Goal: Information Seeking & Learning: Find specific fact

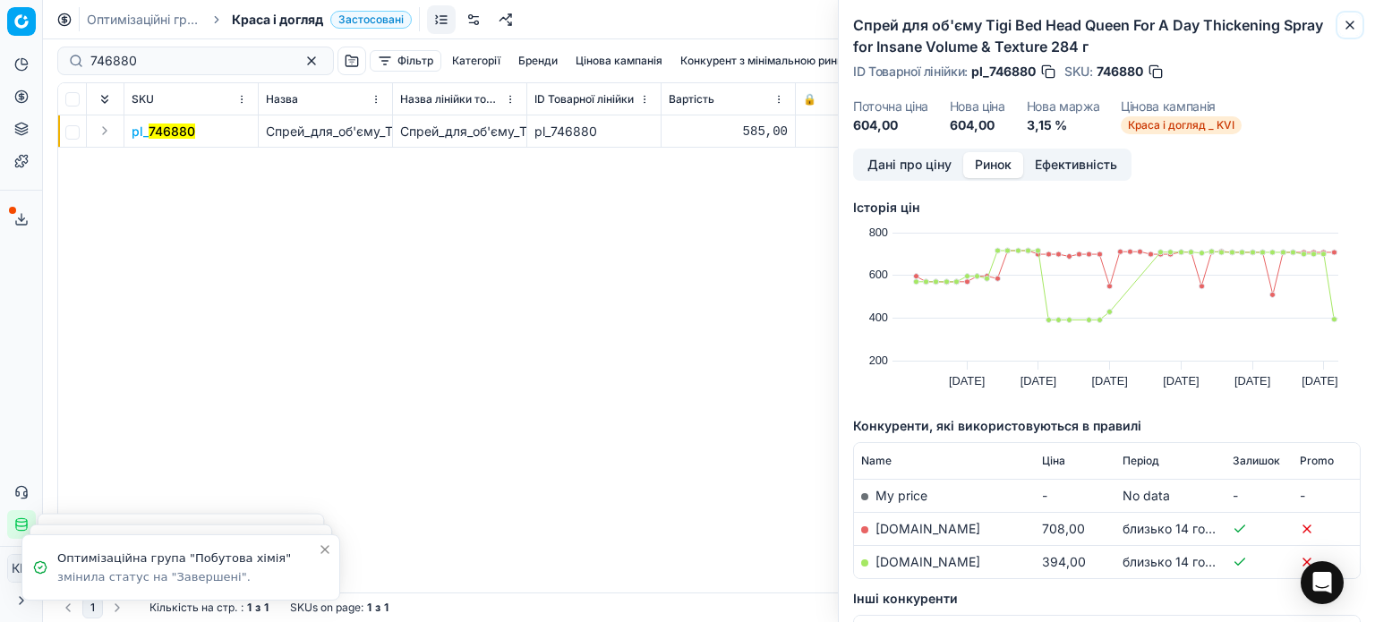
click at [1355, 24] on icon "button" at bounding box center [1350, 25] width 14 height 14
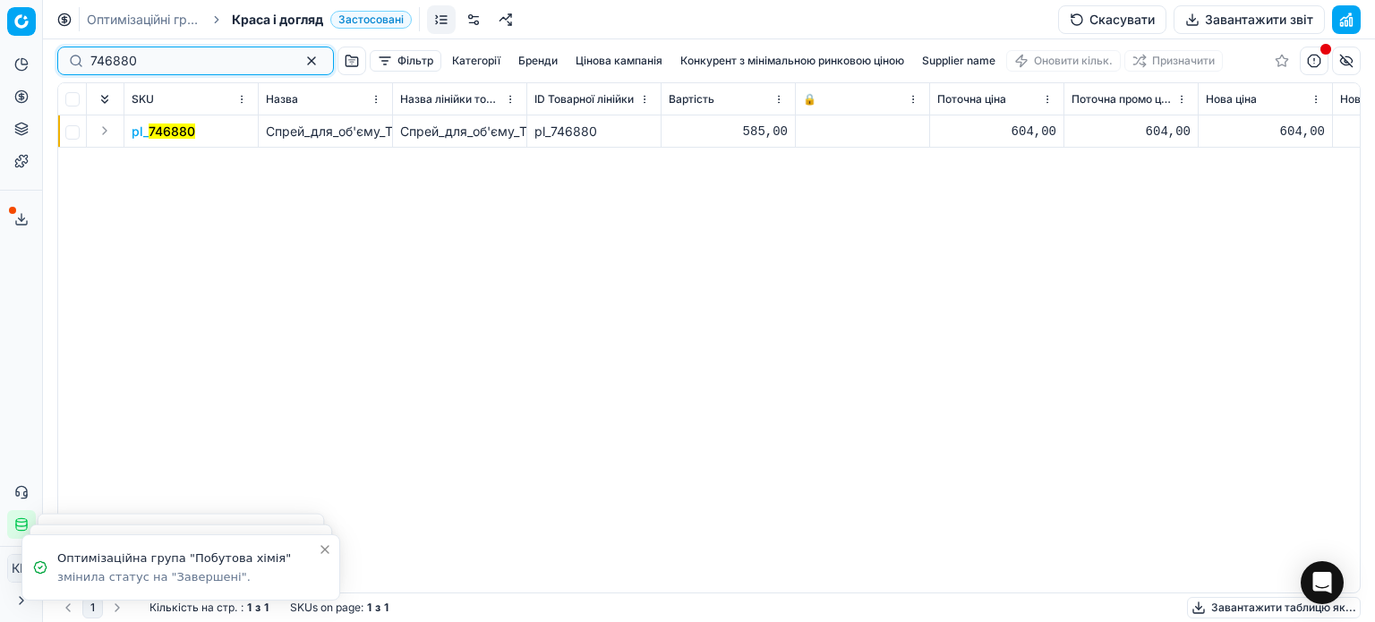
drag, startPoint x: 161, startPoint y: 62, endPoint x: 13, endPoint y: 57, distance: 147.8
click at [13, 57] on div "Pricing platform Аналітика Цінова оптимізація Асортимент продукції Шаблони Серв…" at bounding box center [687, 311] width 1375 height 622
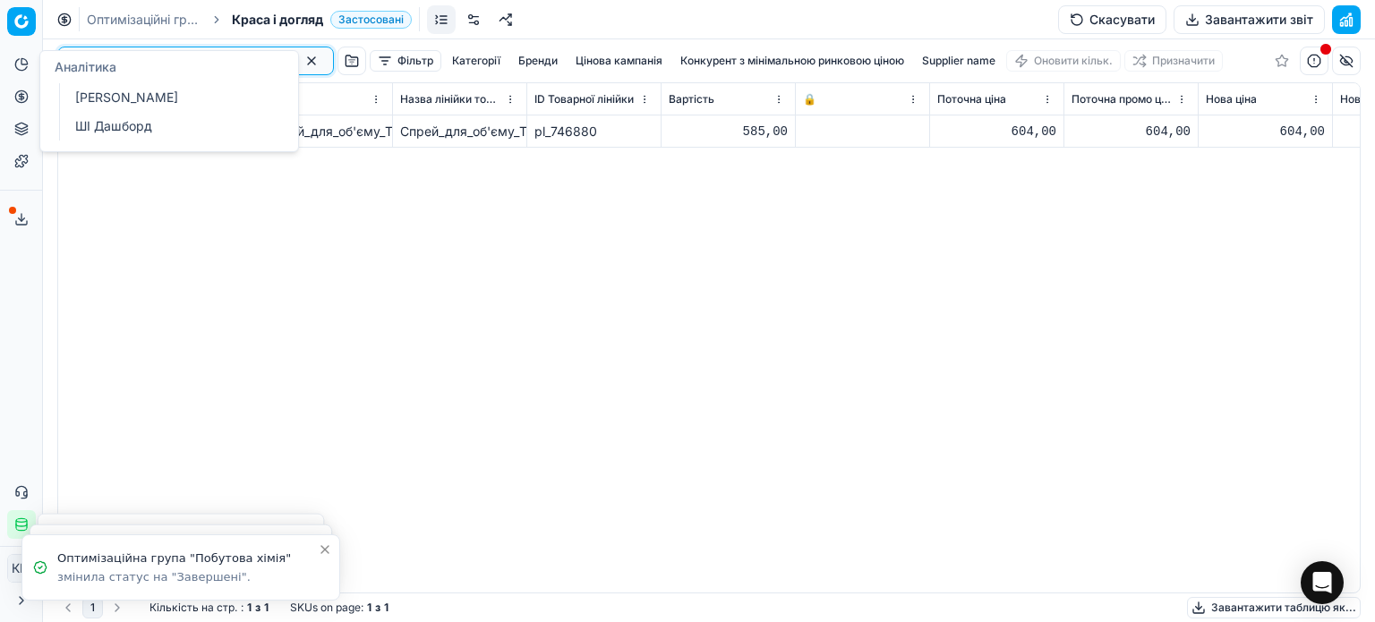
paste input "89998"
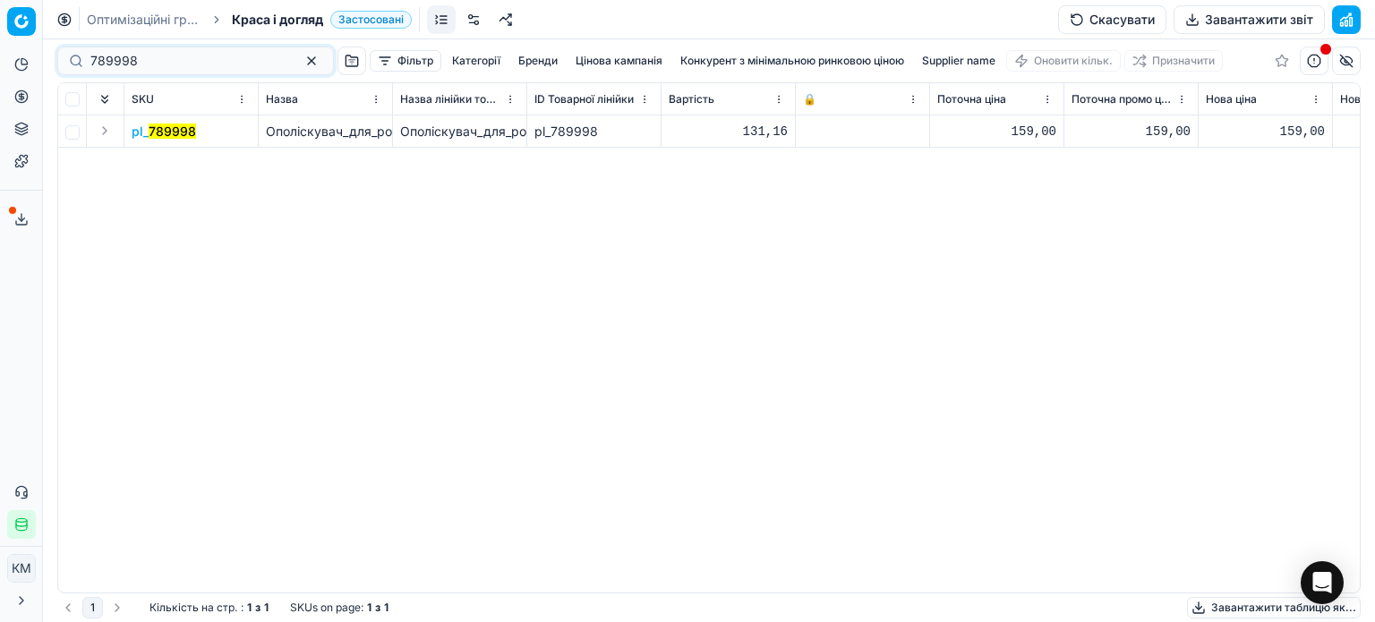
click at [168, 135] on mark "789998" at bounding box center [172, 131] width 47 height 15
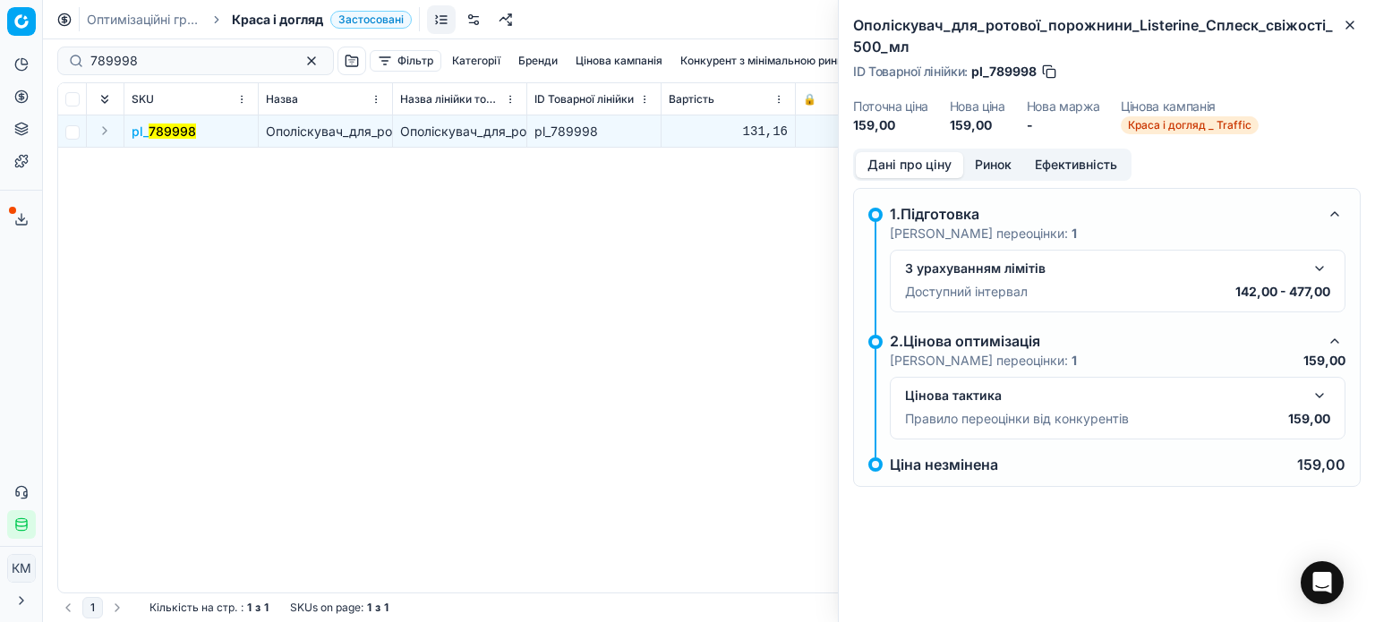
drag, startPoint x: 984, startPoint y: 167, endPoint x: 971, endPoint y: 175, distance: 15.7
click at [982, 167] on button "Ринок" at bounding box center [993, 165] width 60 height 26
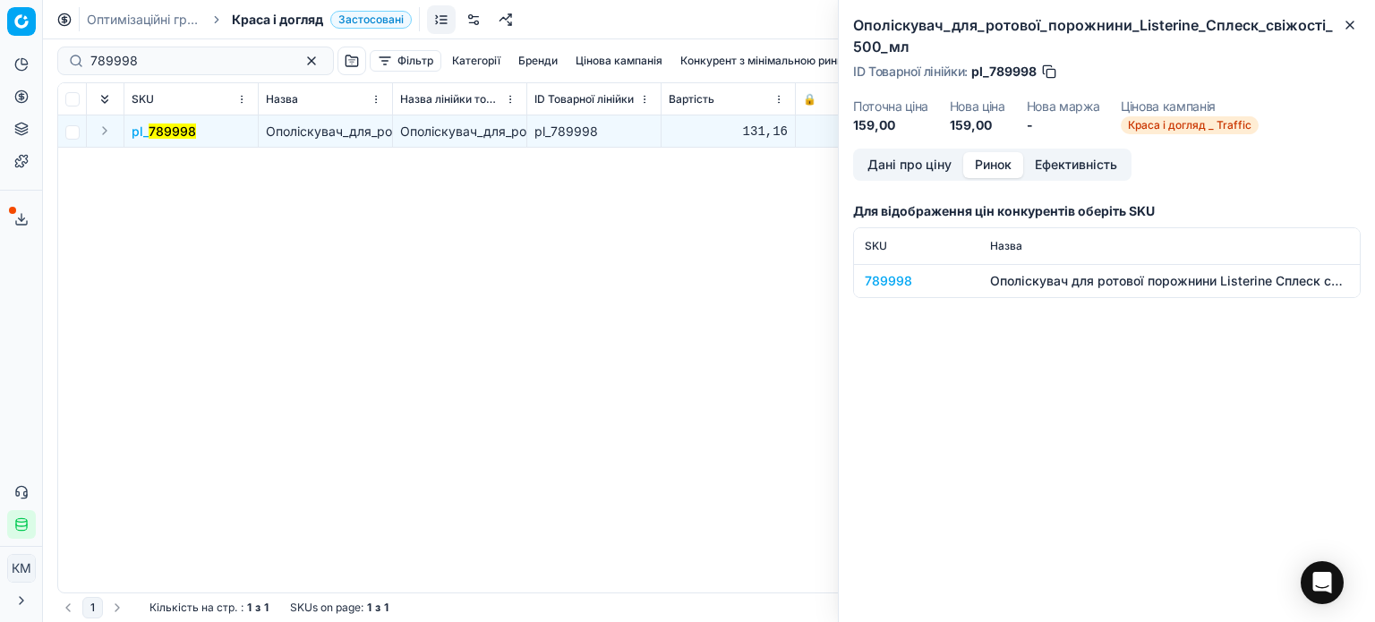
click at [910, 282] on div "789998" at bounding box center [917, 281] width 104 height 18
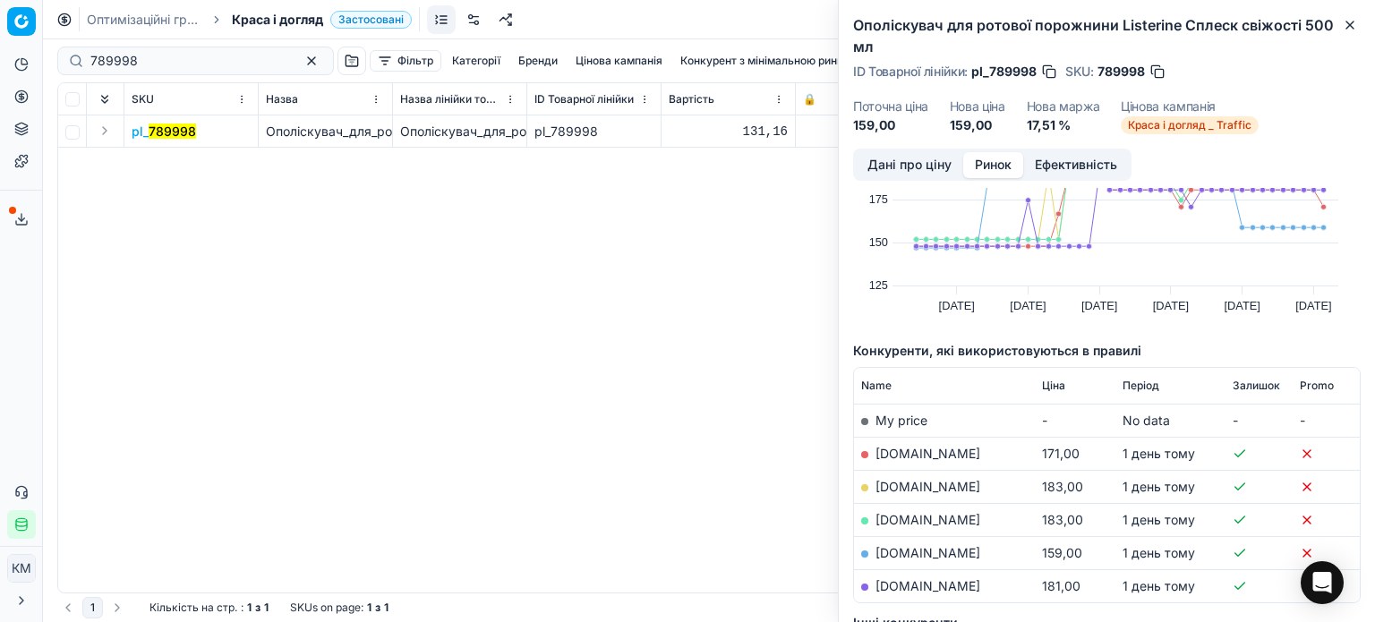
scroll to position [179, 0]
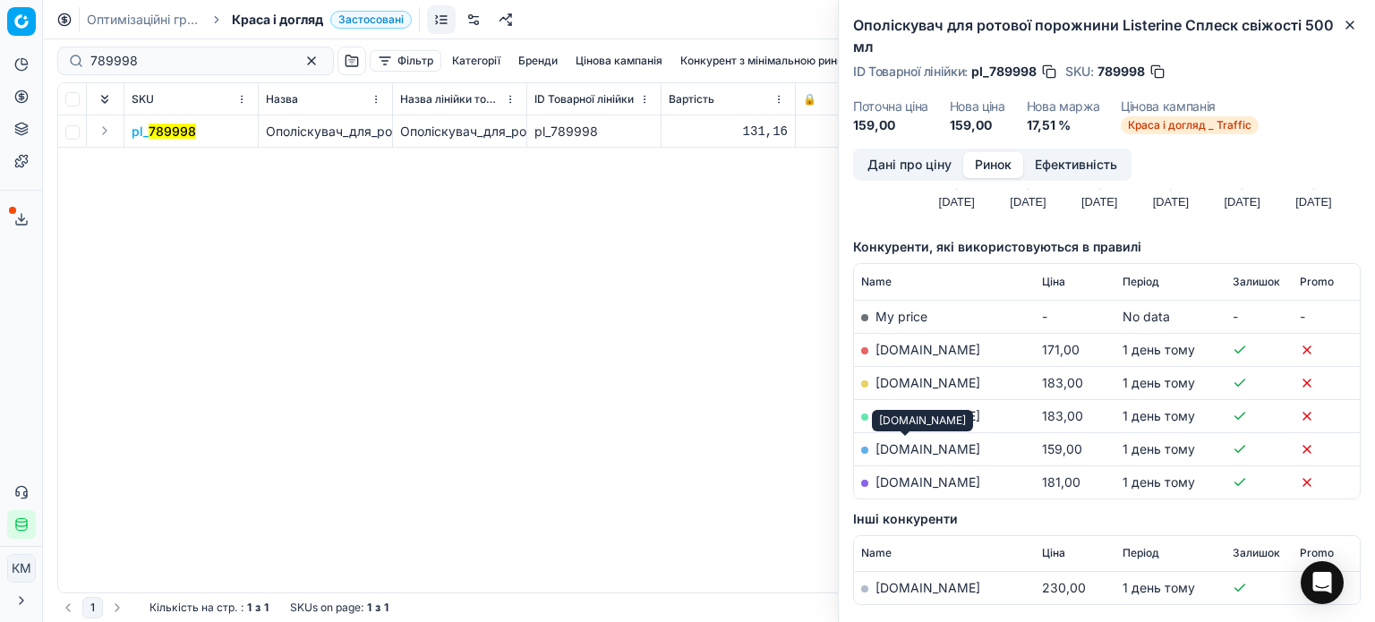
click at [903, 449] on link "[DOMAIN_NAME]" at bounding box center [928, 448] width 105 height 15
click at [1350, 25] on icon "button" at bounding box center [1350, 24] width 7 height 7
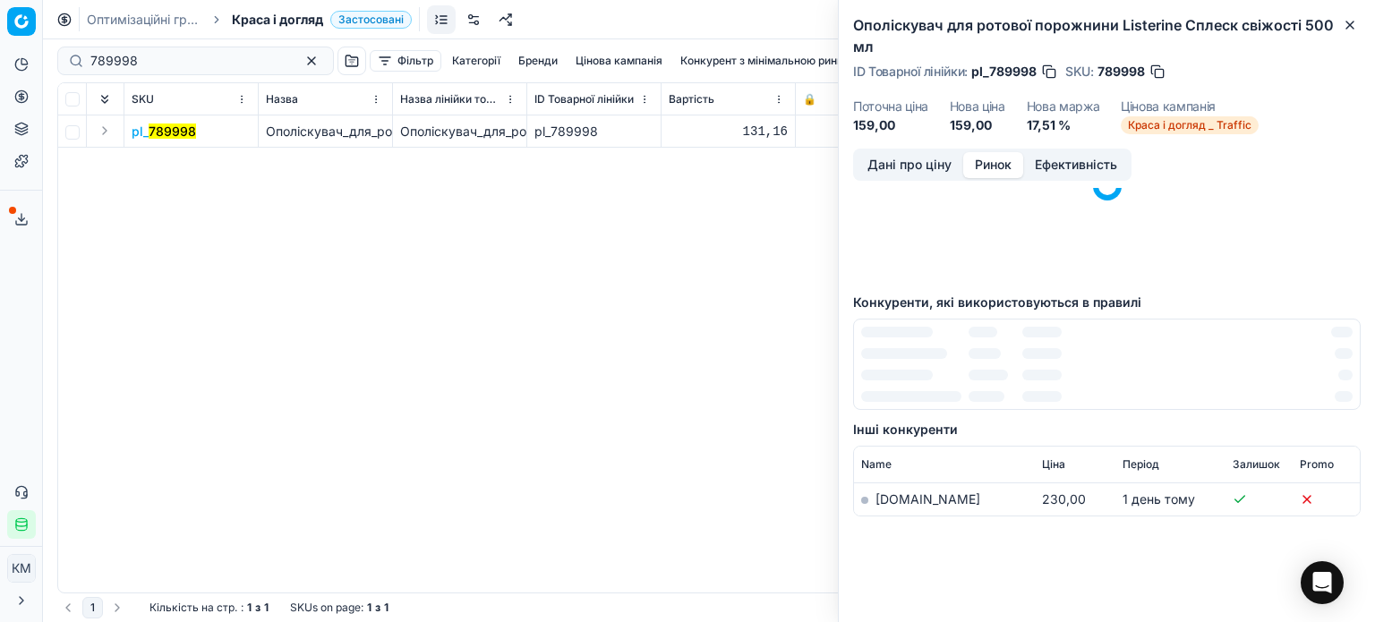
scroll to position [0, 0]
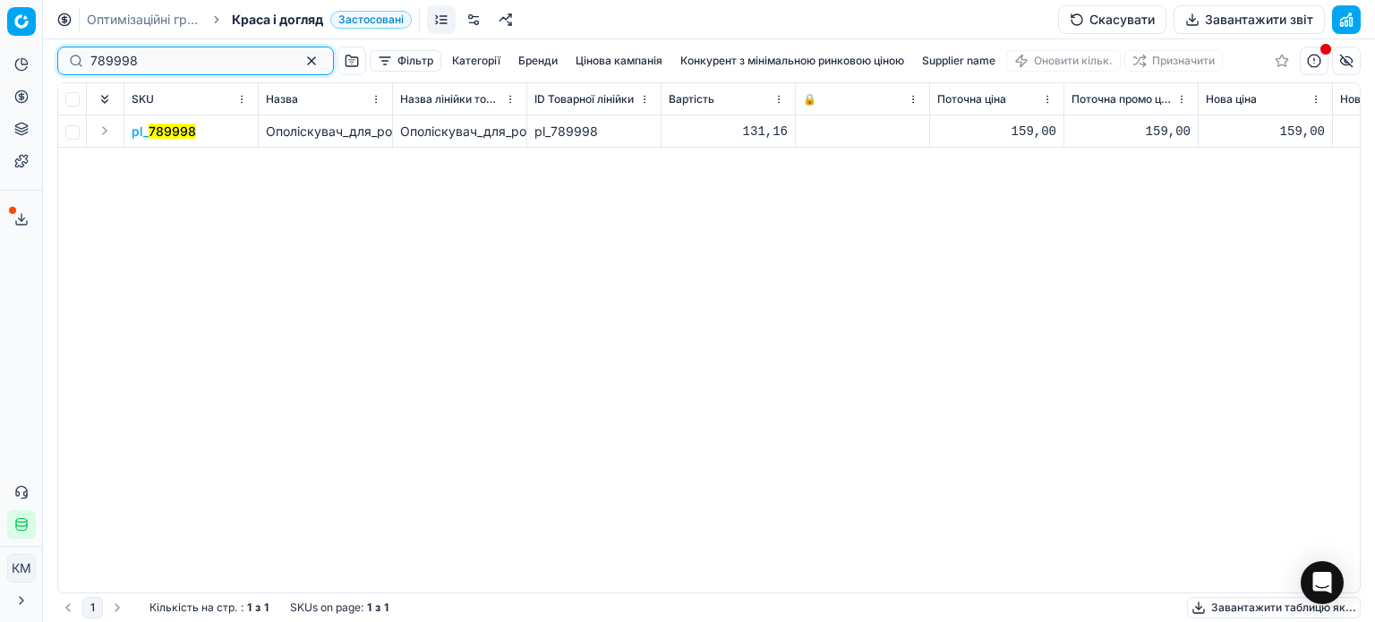
drag, startPoint x: 134, startPoint y: 67, endPoint x: 0, endPoint y: 42, distance: 136.6
click at [0, 45] on div "Pricing platform Аналітика Цінова оптимізація Асортимент продукції Шаблони Серв…" at bounding box center [687, 311] width 1375 height 622
paste input "339260"
click at [175, 127] on mark "339260" at bounding box center [172, 131] width 48 height 15
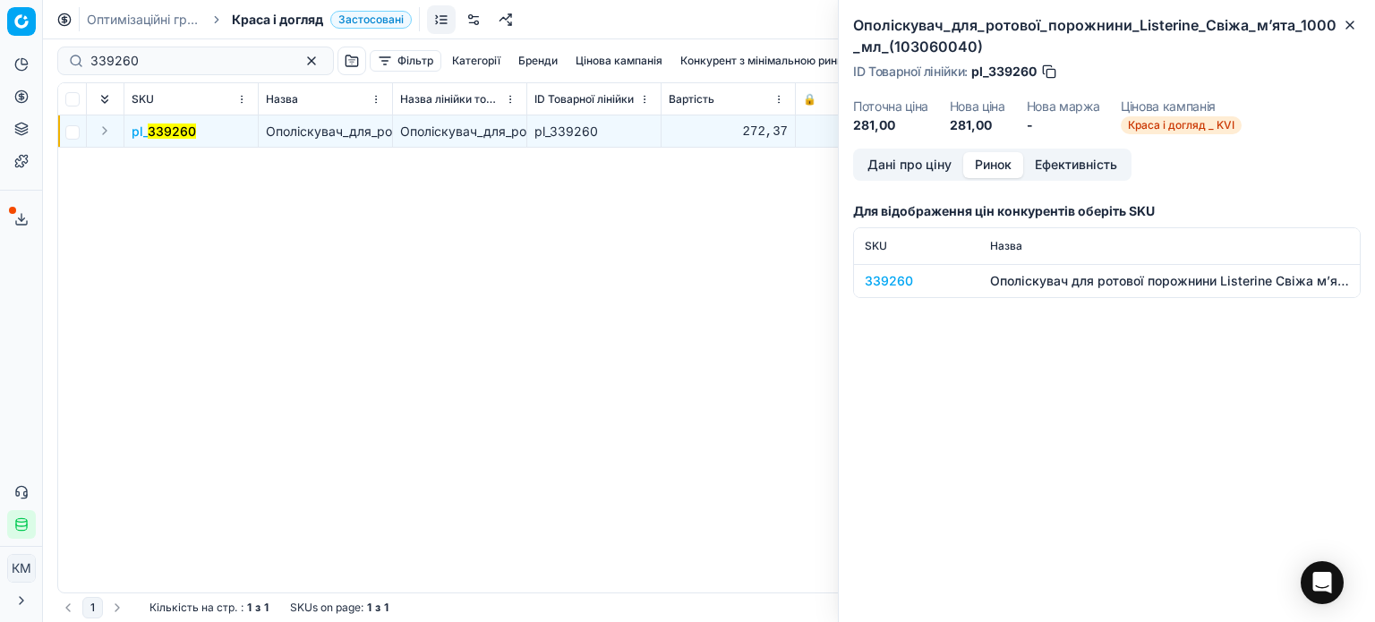
click at [1003, 174] on button "Ринок" at bounding box center [993, 165] width 60 height 26
click at [916, 280] on div "339260" at bounding box center [917, 281] width 104 height 18
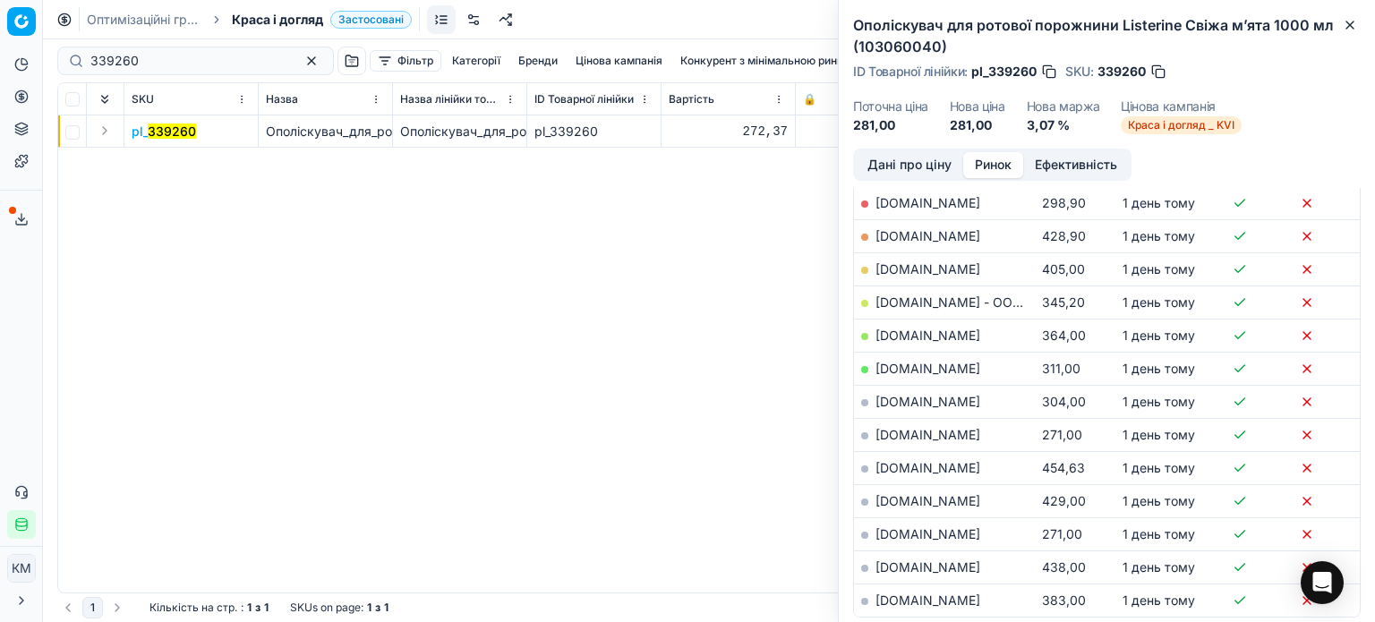
scroll to position [358, 0]
click at [932, 404] on link "[DOMAIN_NAME]" at bounding box center [928, 402] width 105 height 15
click at [1350, 23] on icon "button" at bounding box center [1350, 25] width 14 height 14
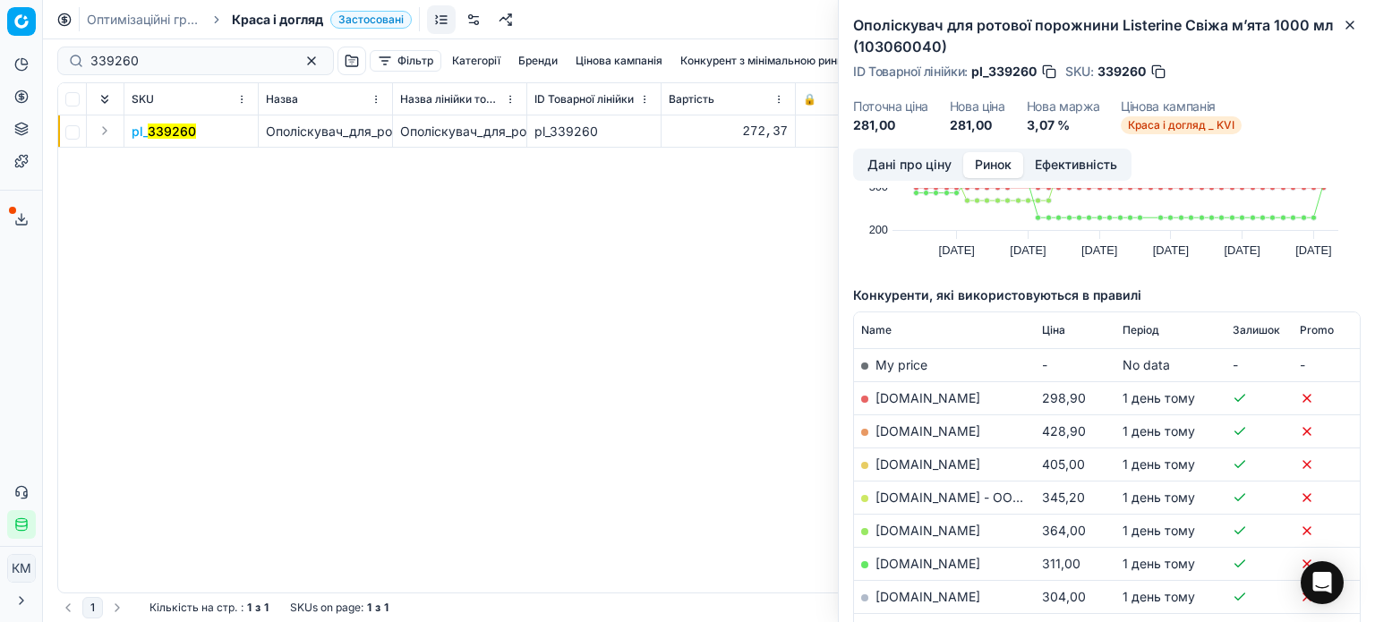
scroll to position [0, 0]
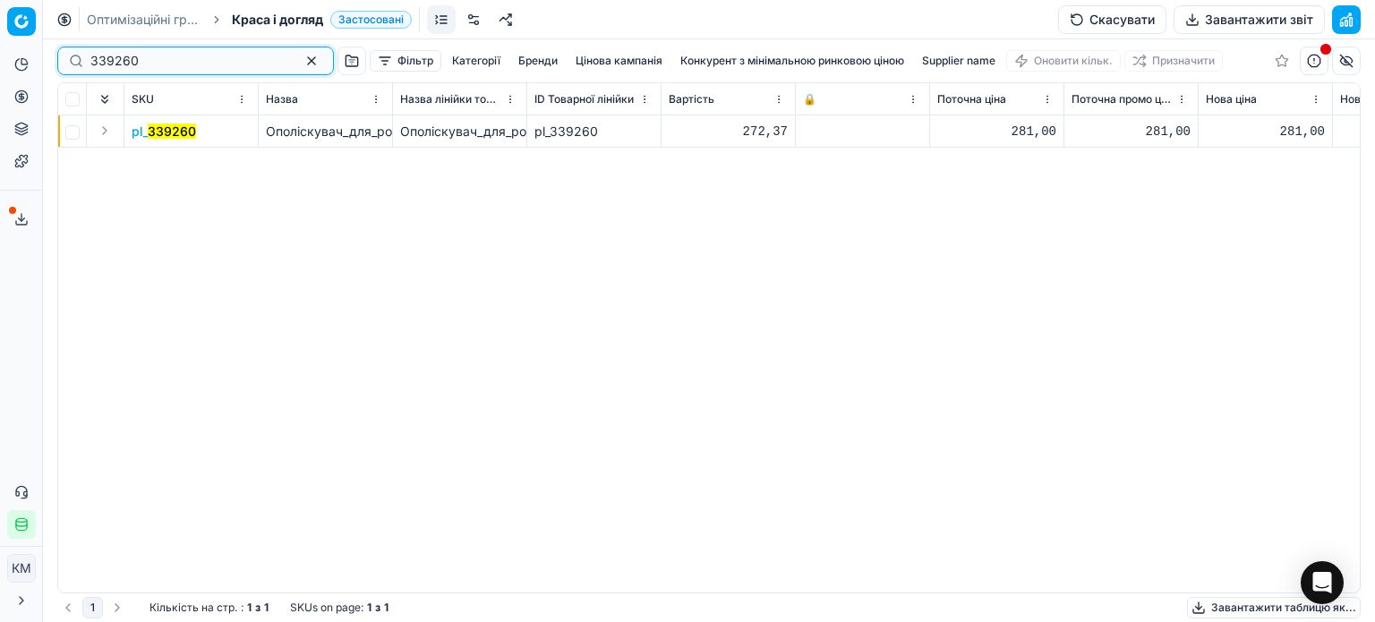
drag, startPoint x: 171, startPoint y: 62, endPoint x: 0, endPoint y: 56, distance: 171.1
click at [0, 56] on div "Pricing platform Аналітика Цінова оптимізація Асортимент продукції Шаблони Серв…" at bounding box center [687, 311] width 1375 height 622
paste input "11742"
click at [179, 137] on mark "311742" at bounding box center [168, 131] width 41 height 15
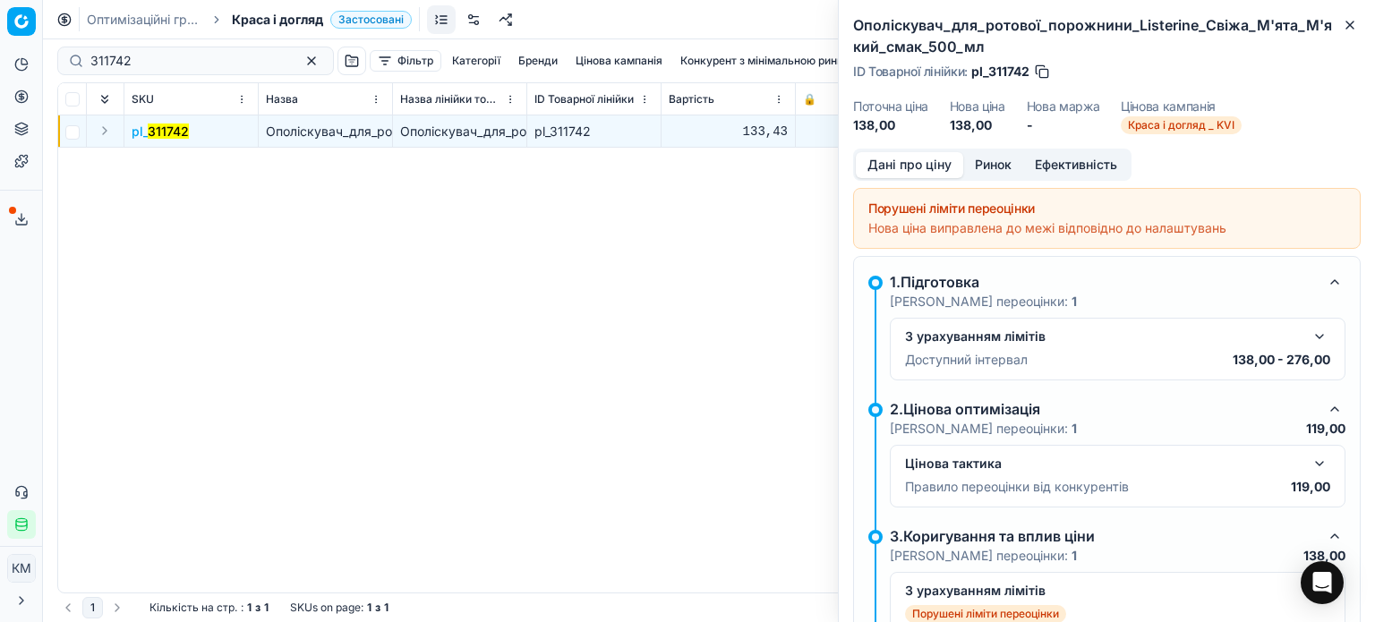
click at [1006, 158] on button "Ринок" at bounding box center [993, 165] width 60 height 26
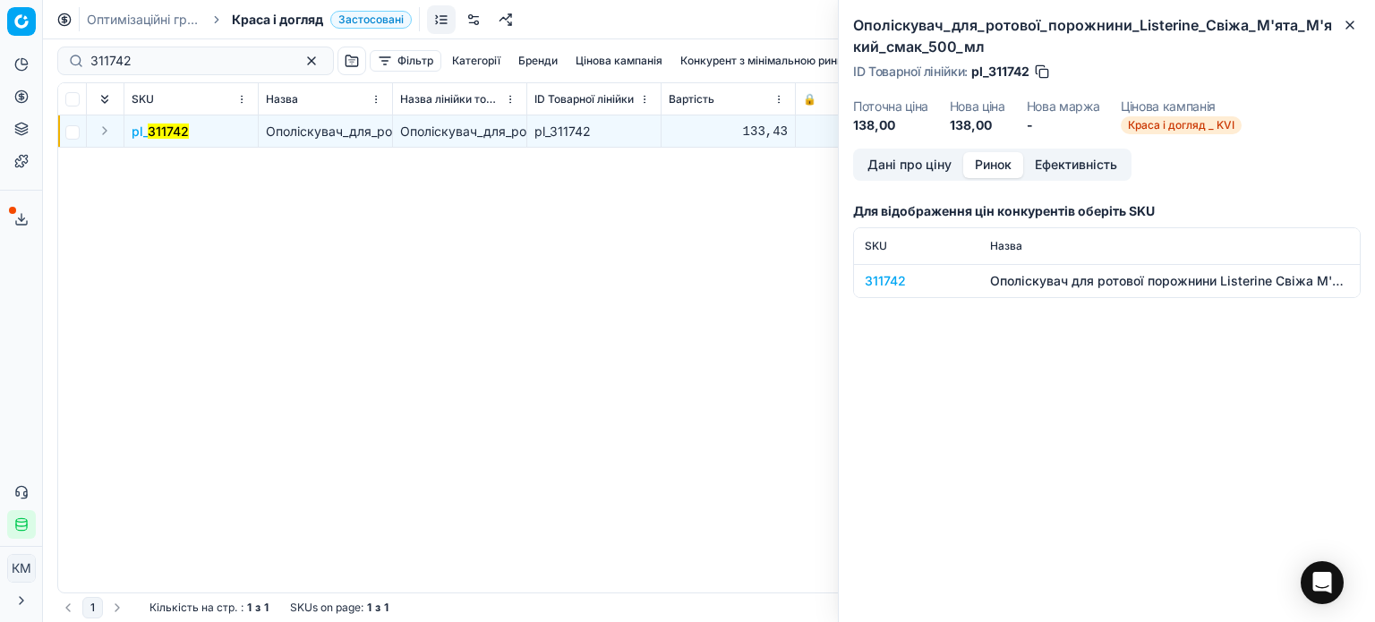
click at [888, 275] on div "311742" at bounding box center [917, 281] width 104 height 18
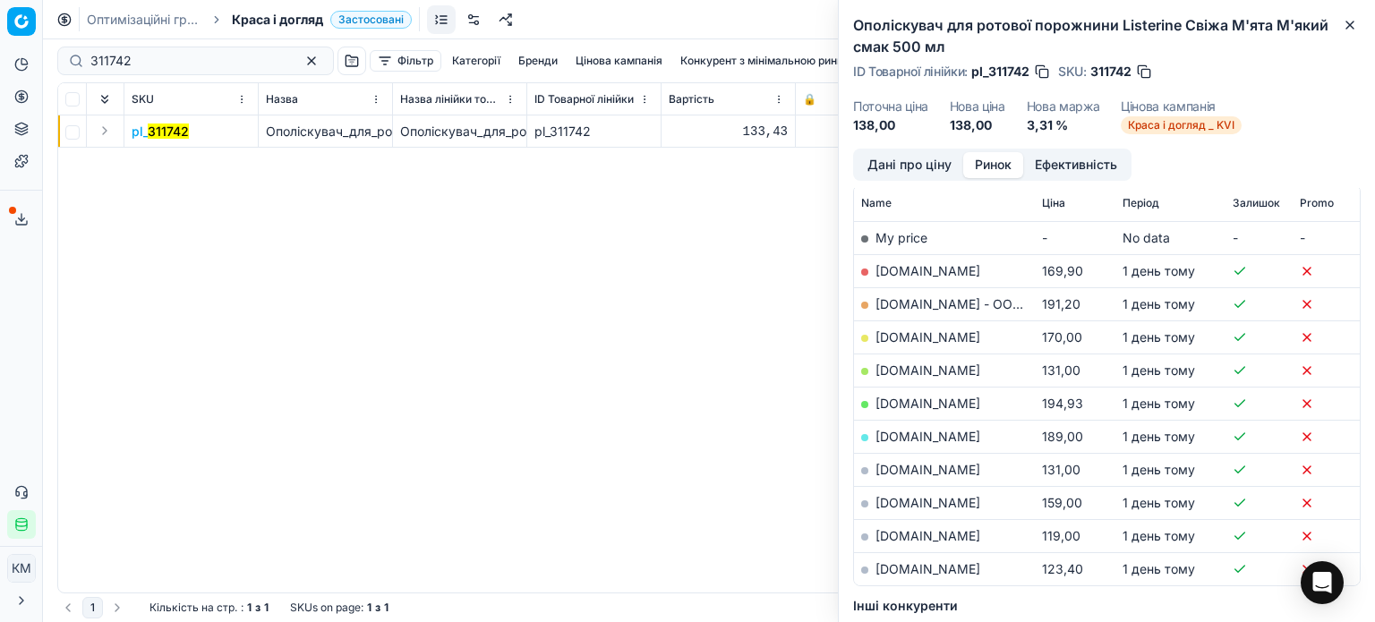
scroll to position [269, 0]
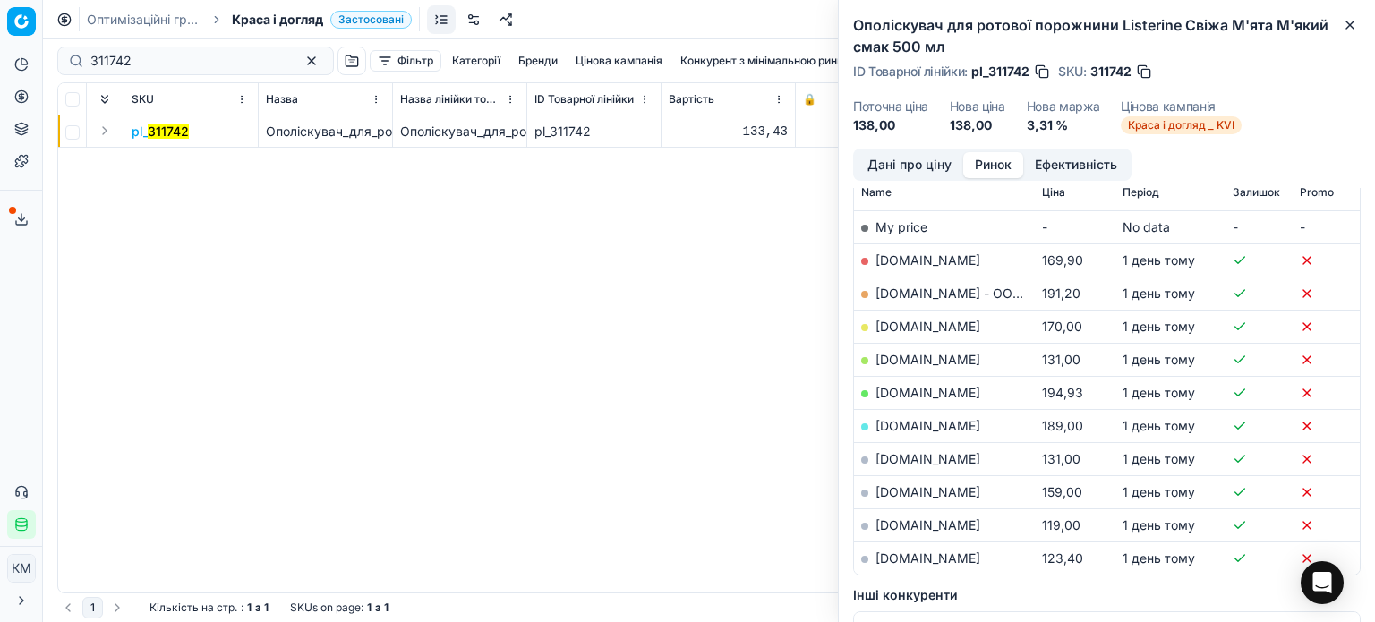
click at [934, 524] on link "[DOMAIN_NAME]" at bounding box center [928, 525] width 105 height 15
click at [891, 323] on link "[DOMAIN_NAME]" at bounding box center [928, 326] width 105 height 15
click at [916, 366] on td "[DOMAIN_NAME]" at bounding box center [944, 359] width 181 height 33
click at [916, 361] on link "[DOMAIN_NAME]" at bounding box center [928, 359] width 105 height 15
click at [1360, 27] on button "Close" at bounding box center [1349, 24] width 21 height 21
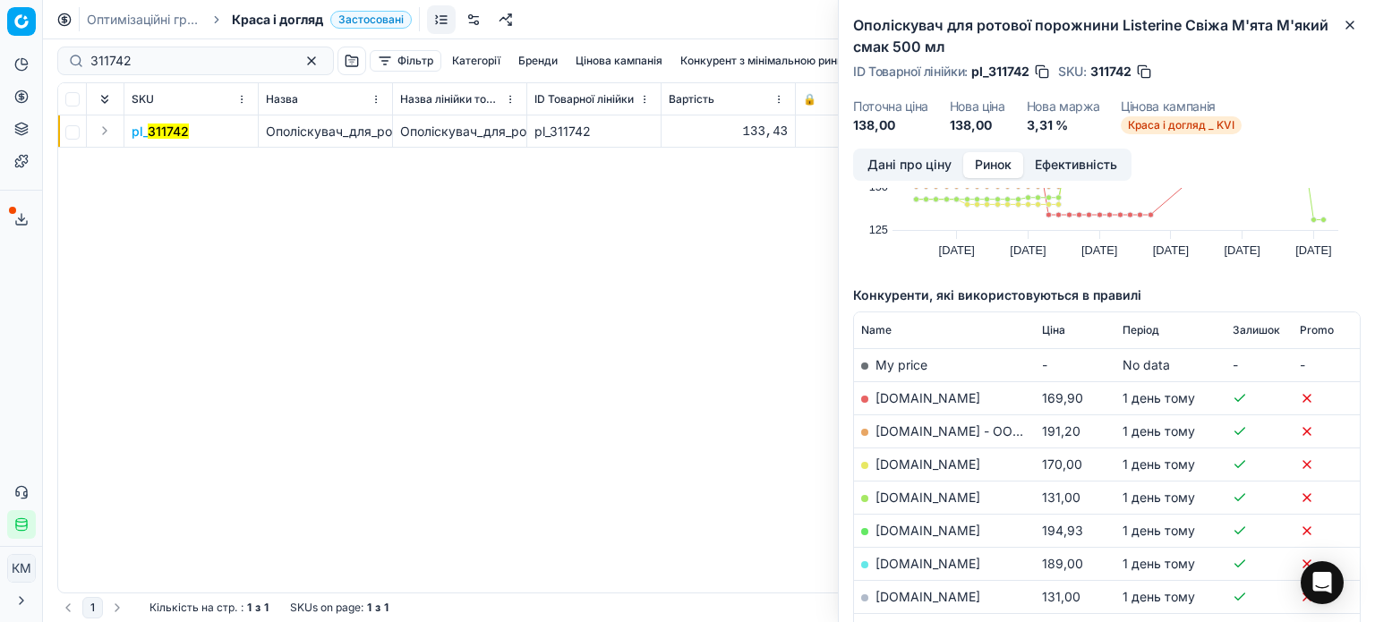
scroll to position [0, 0]
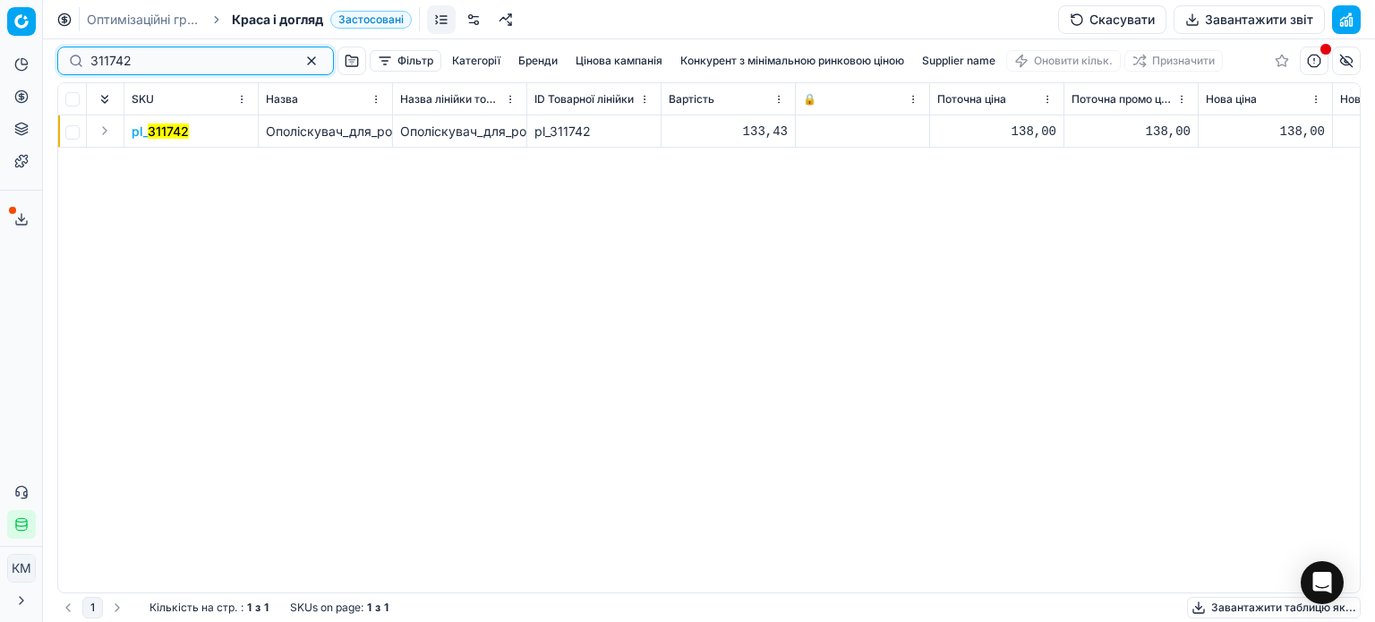
drag, startPoint x: 117, startPoint y: 65, endPoint x: 39, endPoint y: 63, distance: 78.8
click at [39, 63] on div "Pricing platform Аналітика Цінова оптимізація Асортимент продукції Шаблони Серв…" at bounding box center [687, 311] width 1375 height 622
paste input "417258"
click at [170, 131] on mark "417258" at bounding box center [170, 131] width 44 height 15
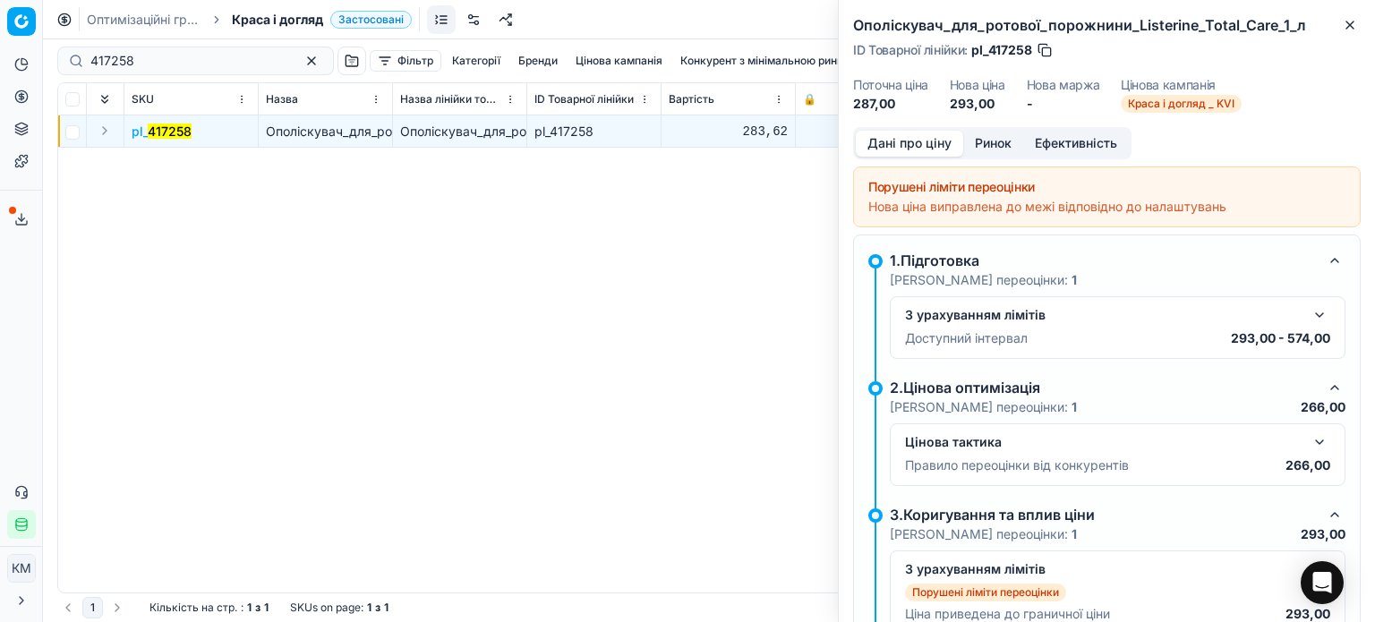
click at [1006, 150] on button "Ринок" at bounding box center [993, 144] width 60 height 26
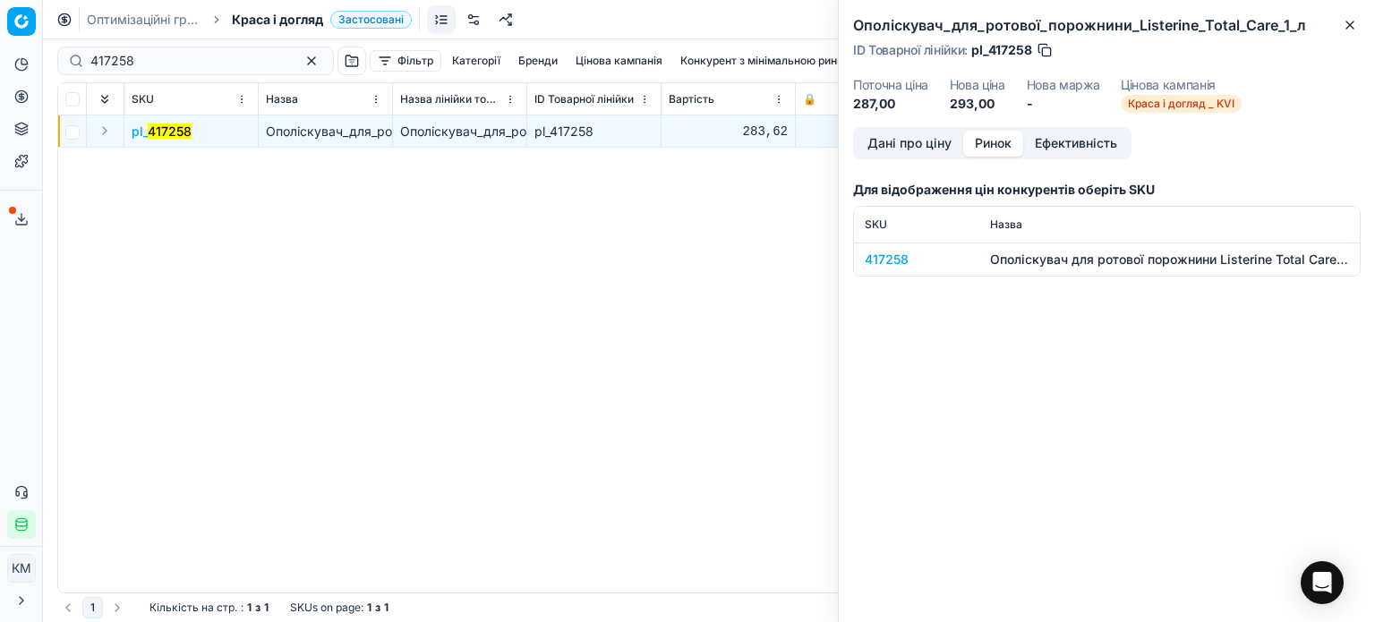
click at [890, 261] on div "417258" at bounding box center [917, 260] width 104 height 18
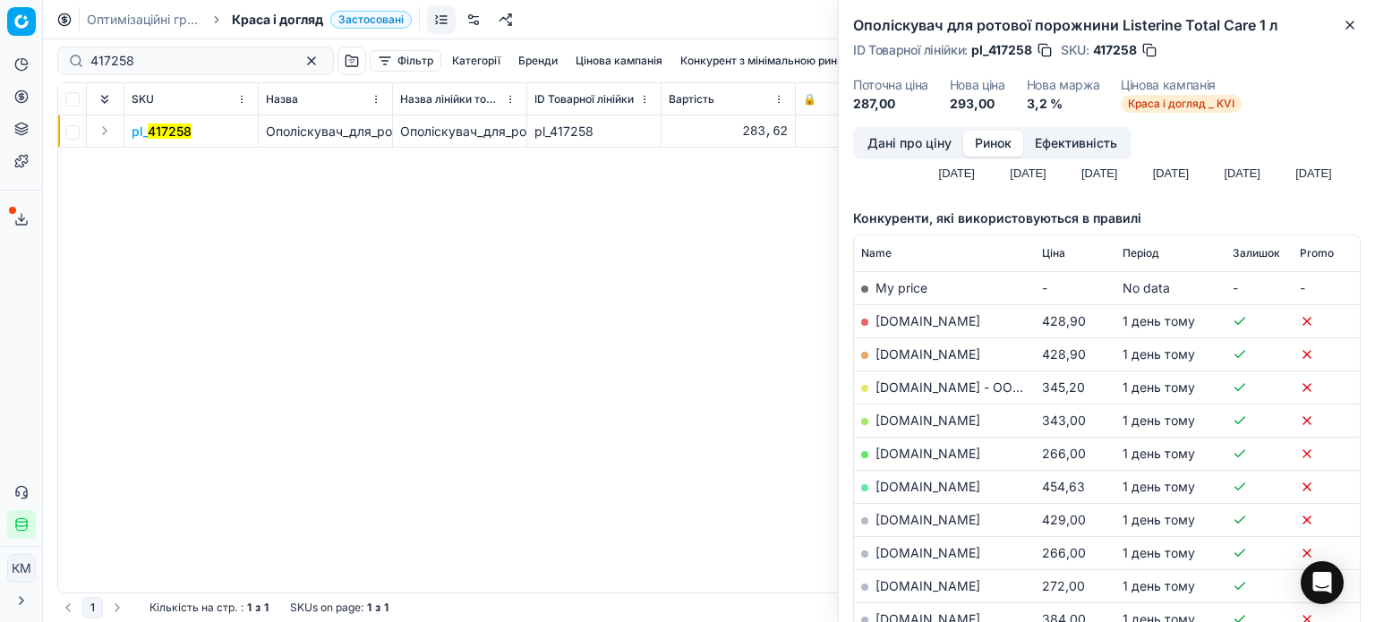
scroll to position [269, 0]
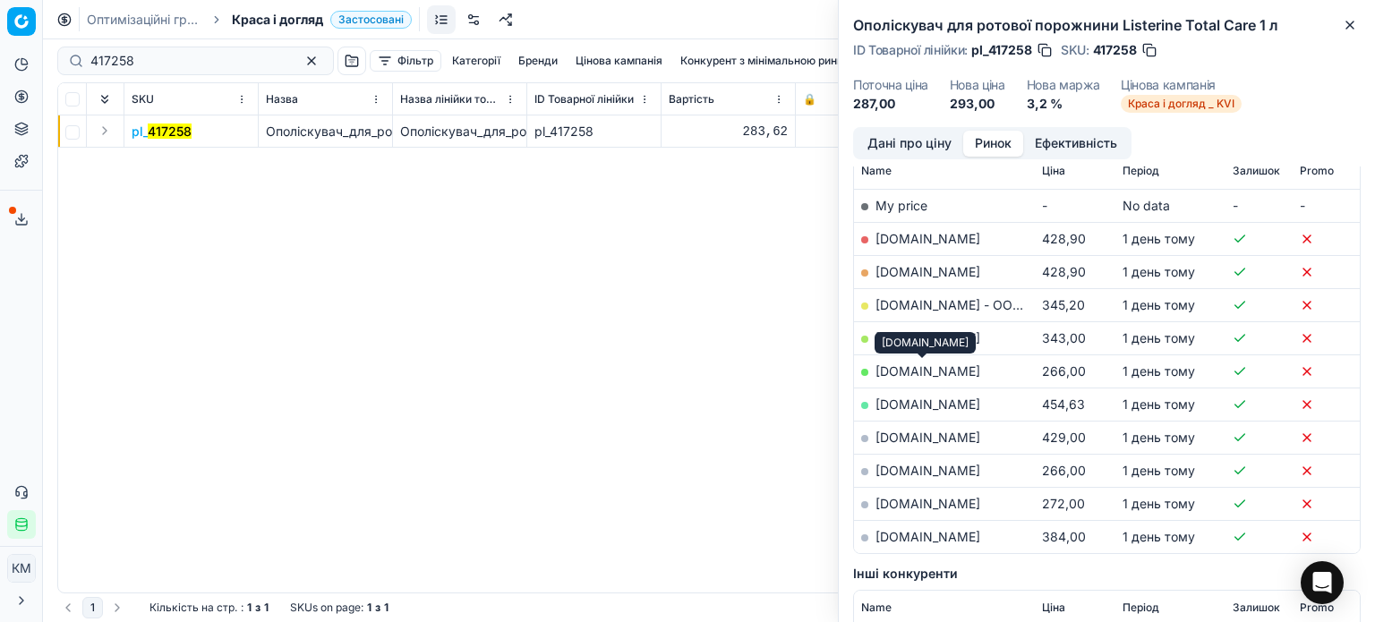
click at [910, 372] on link "[DOMAIN_NAME]" at bounding box center [928, 371] width 105 height 15
drag, startPoint x: 1349, startPoint y: 32, endPoint x: 1290, endPoint y: 35, distance: 59.2
click at [1349, 32] on button "Close" at bounding box center [1349, 24] width 21 height 21
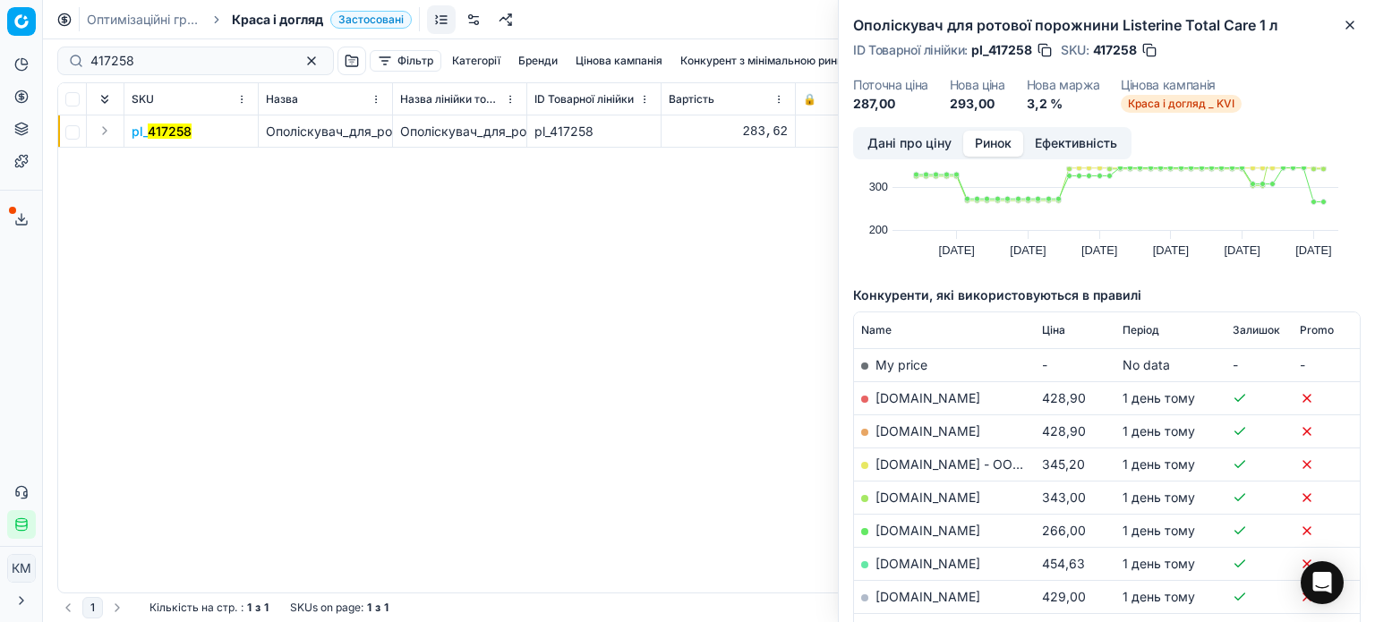
scroll to position [0, 0]
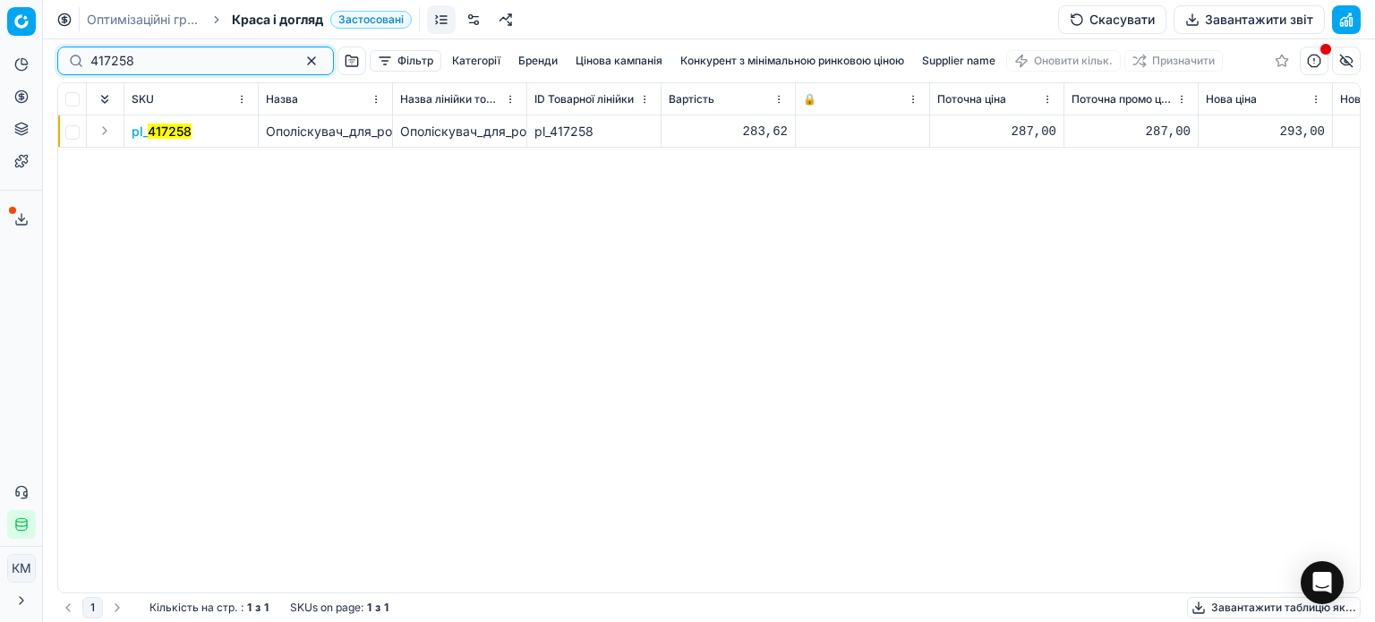
drag, startPoint x: 156, startPoint y: 64, endPoint x: 0, endPoint y: 48, distance: 156.5
click at [0, 48] on div "Pricing platform Аналітика Цінова оптимізація Асортимент продукції Шаблони Серв…" at bounding box center [687, 311] width 1375 height 622
paste input "335254"
click at [187, 138] on mark "335254" at bounding box center [171, 131] width 47 height 15
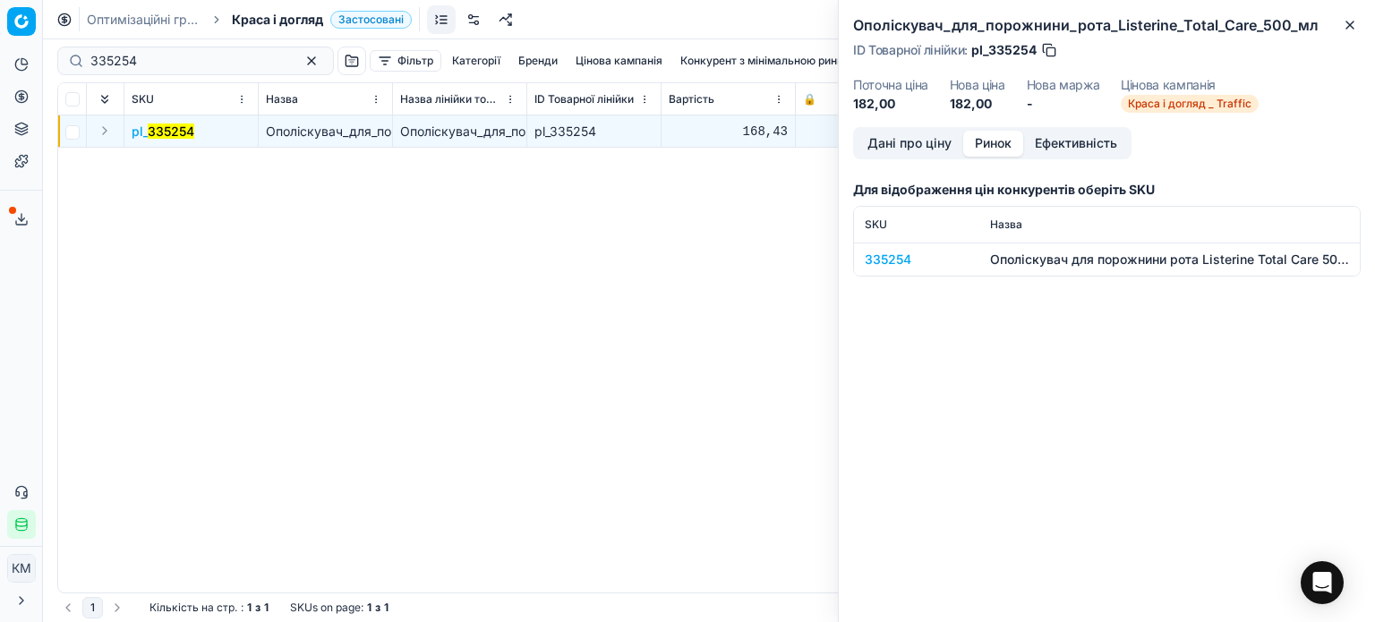
drag, startPoint x: 1017, startPoint y: 146, endPoint x: 973, endPoint y: 178, distance: 54.4
click at [1016, 146] on button "Ринок" at bounding box center [993, 144] width 60 height 26
click at [885, 258] on div "335254" at bounding box center [917, 260] width 104 height 18
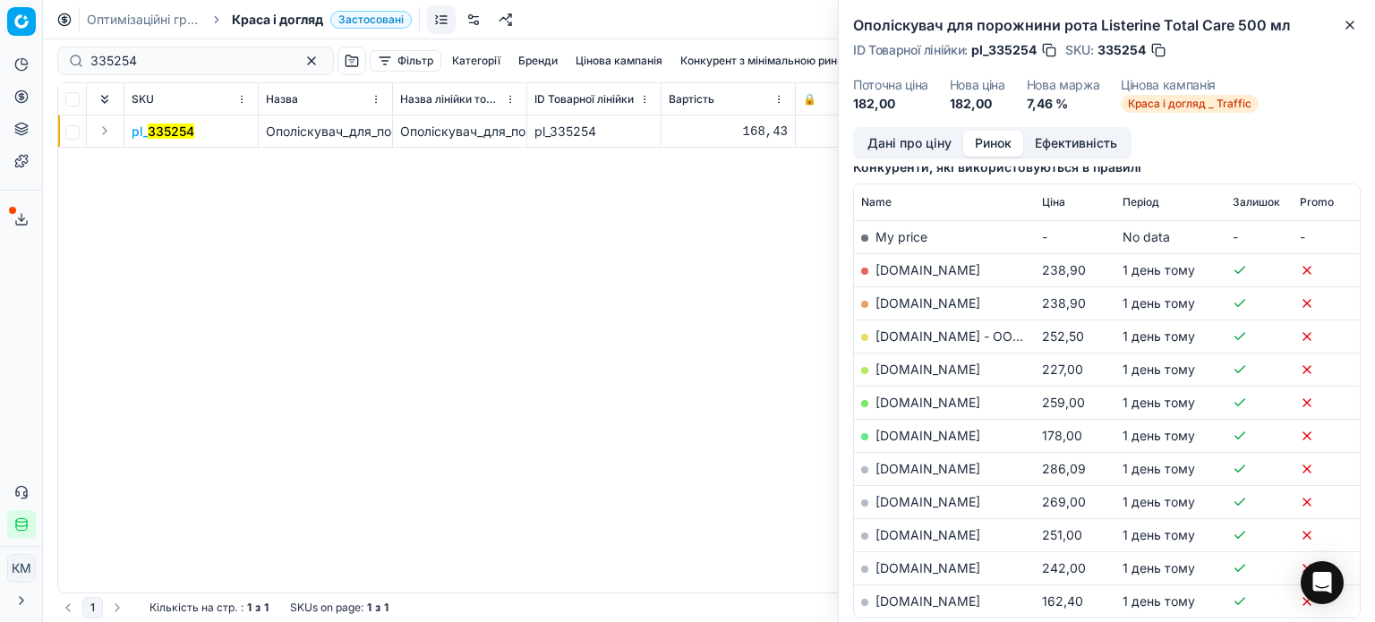
scroll to position [269, 0]
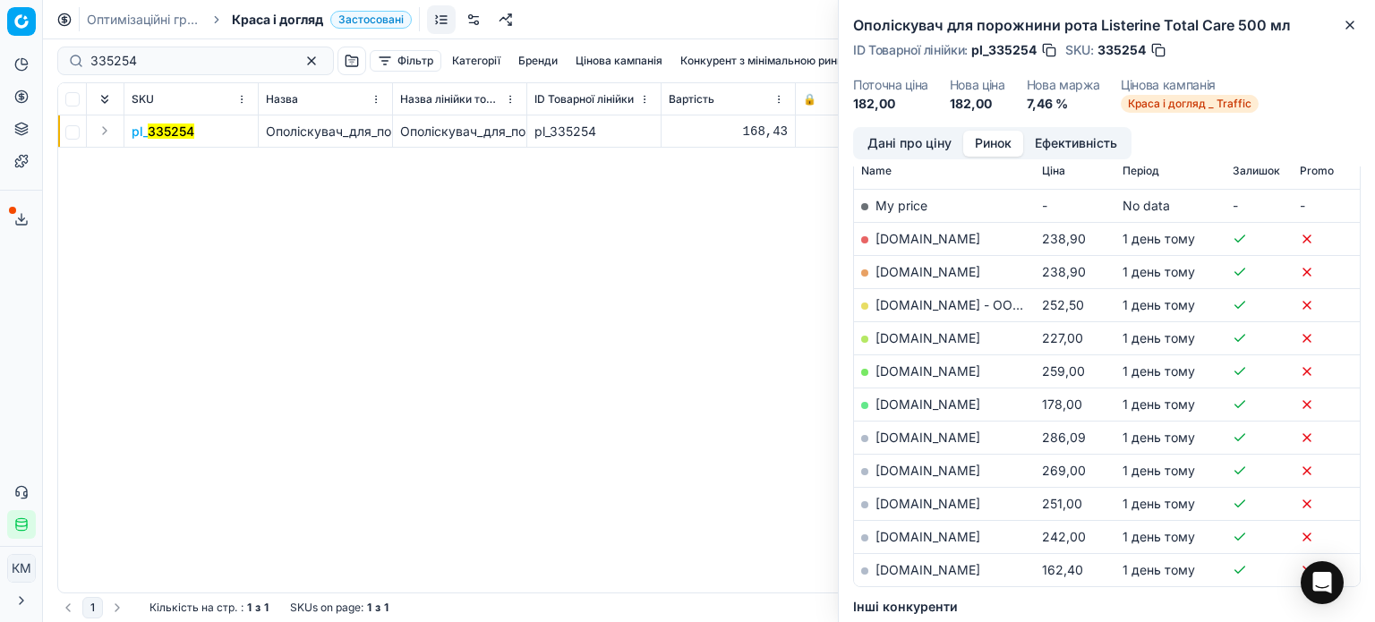
click at [936, 569] on link "[DOMAIN_NAME]" at bounding box center [928, 569] width 105 height 15
click at [918, 402] on link "[DOMAIN_NAME]" at bounding box center [928, 404] width 105 height 15
click at [1343, 31] on icon "button" at bounding box center [1350, 25] width 14 height 14
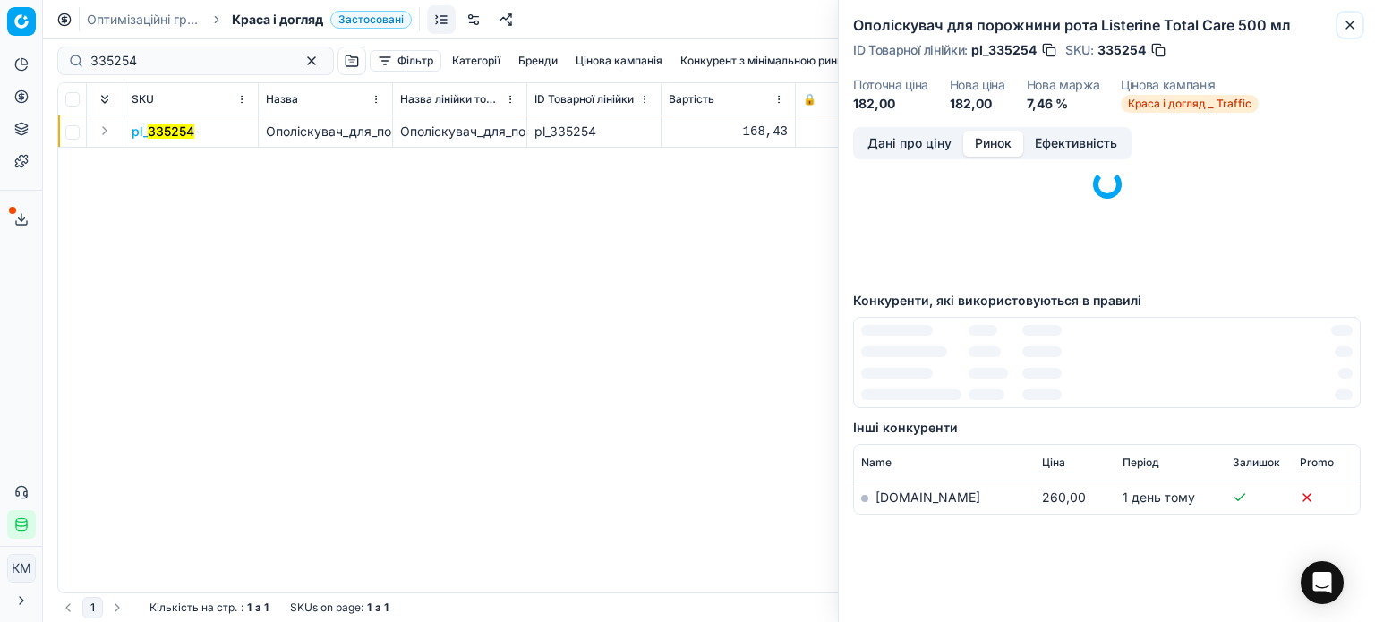
scroll to position [109, 0]
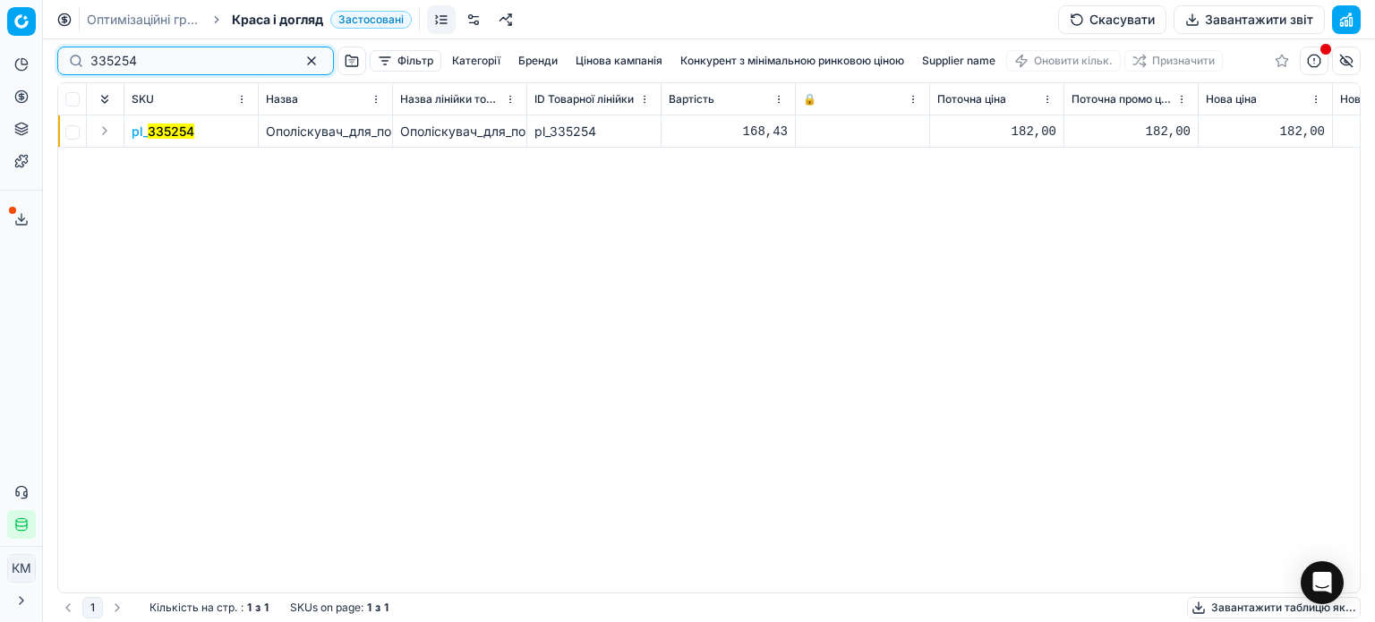
drag, startPoint x: 166, startPoint y: 67, endPoint x: 0, endPoint y: 34, distance: 168.9
click at [0, 34] on div "Pricing platform Аналітика Цінова оптимізація Асортимент продукції Шаблони Серв…" at bounding box center [687, 311] width 1375 height 622
paste input "9260"
type input "339260"
click at [175, 134] on mark "339260" at bounding box center [172, 131] width 48 height 15
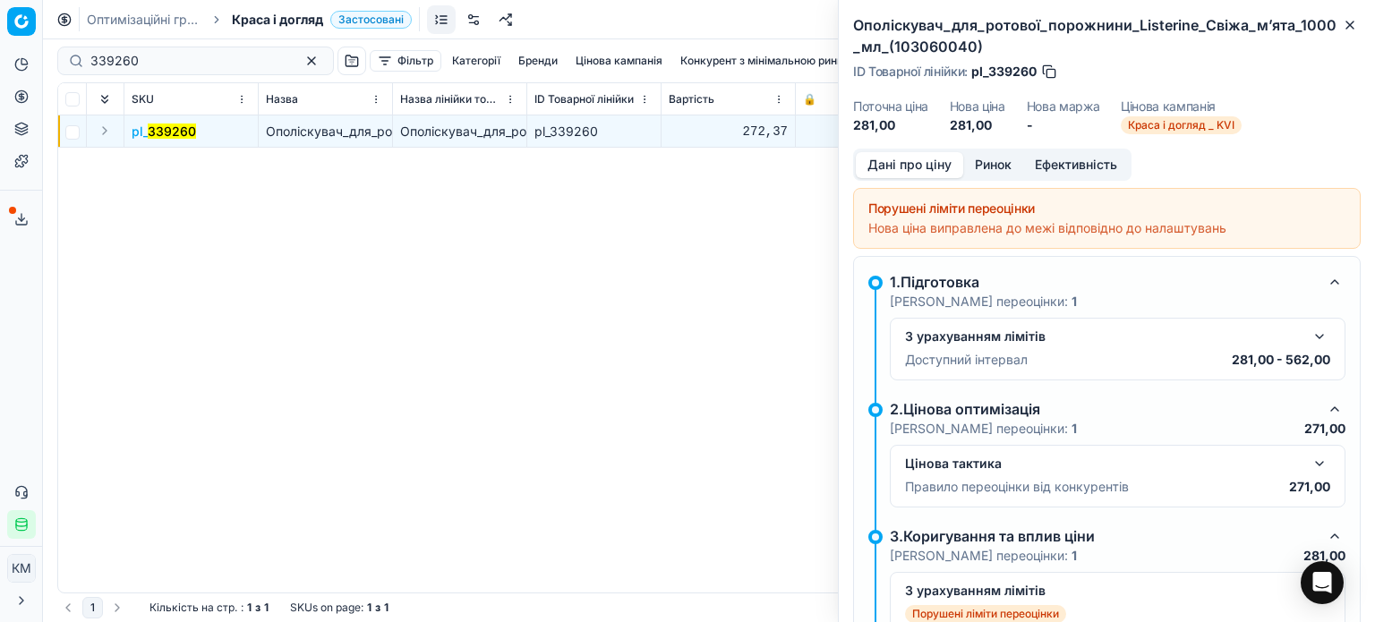
click at [988, 158] on button "Ринок" at bounding box center [993, 165] width 60 height 26
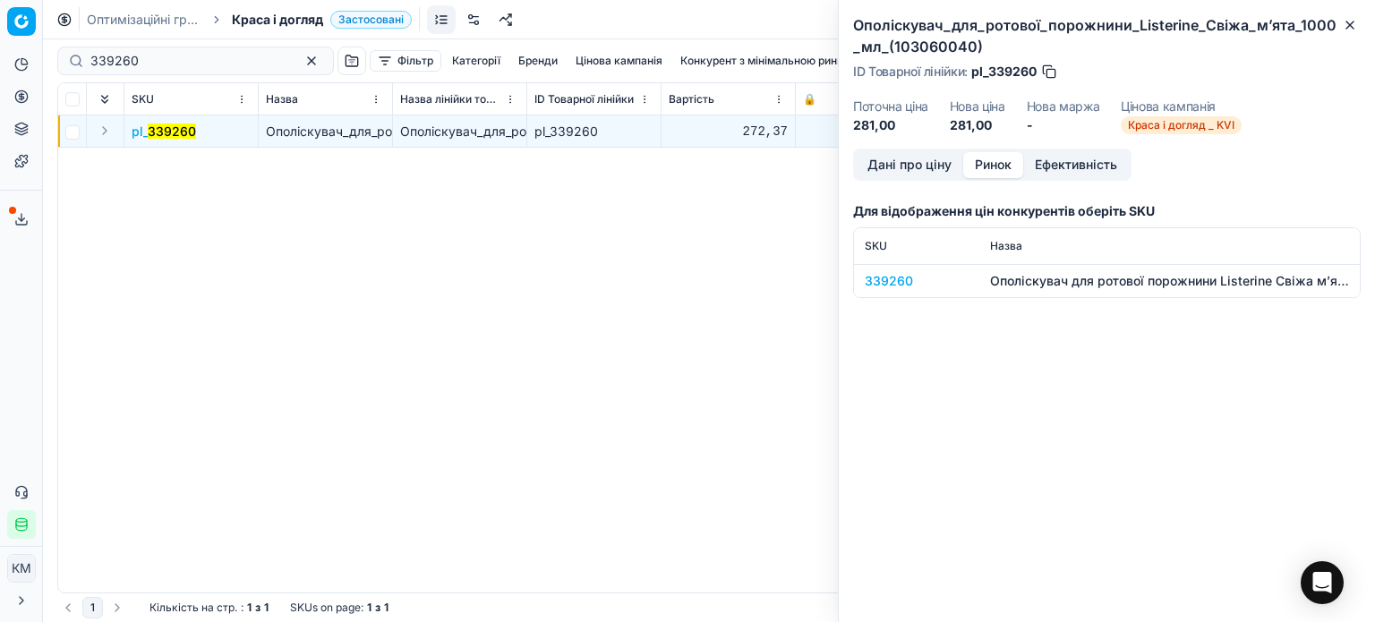
click at [909, 273] on div "339260" at bounding box center [917, 281] width 104 height 18
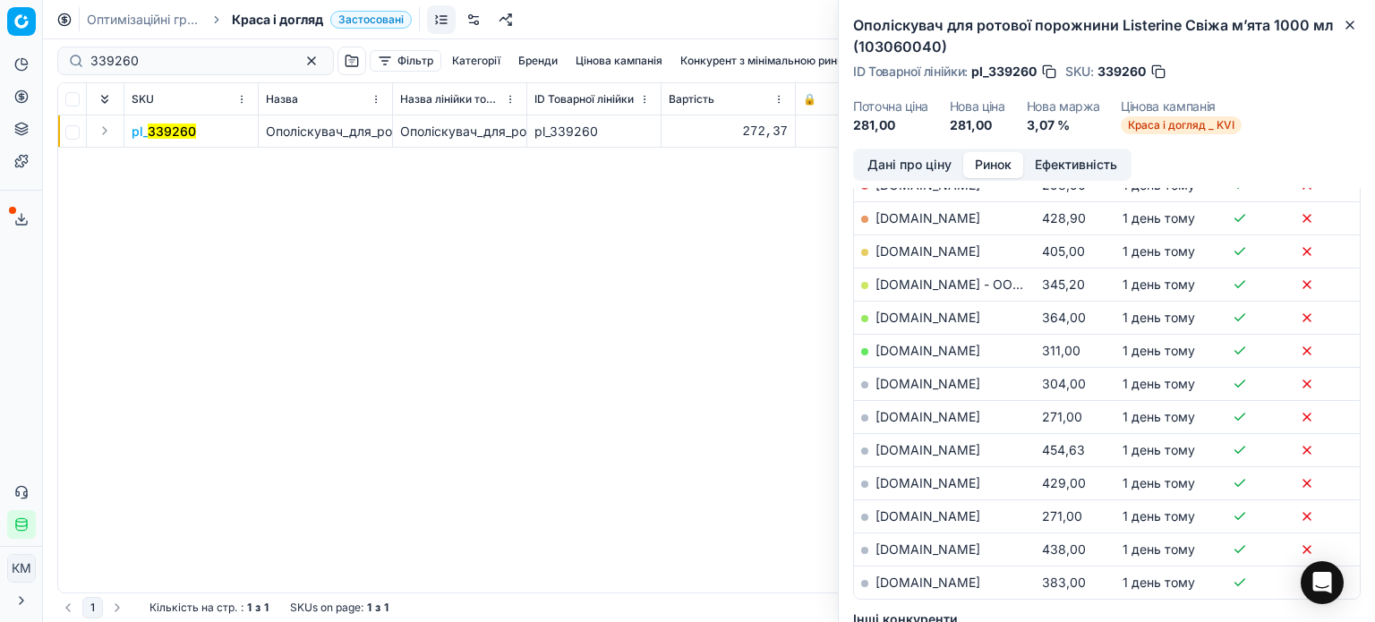
scroll to position [358, 0]
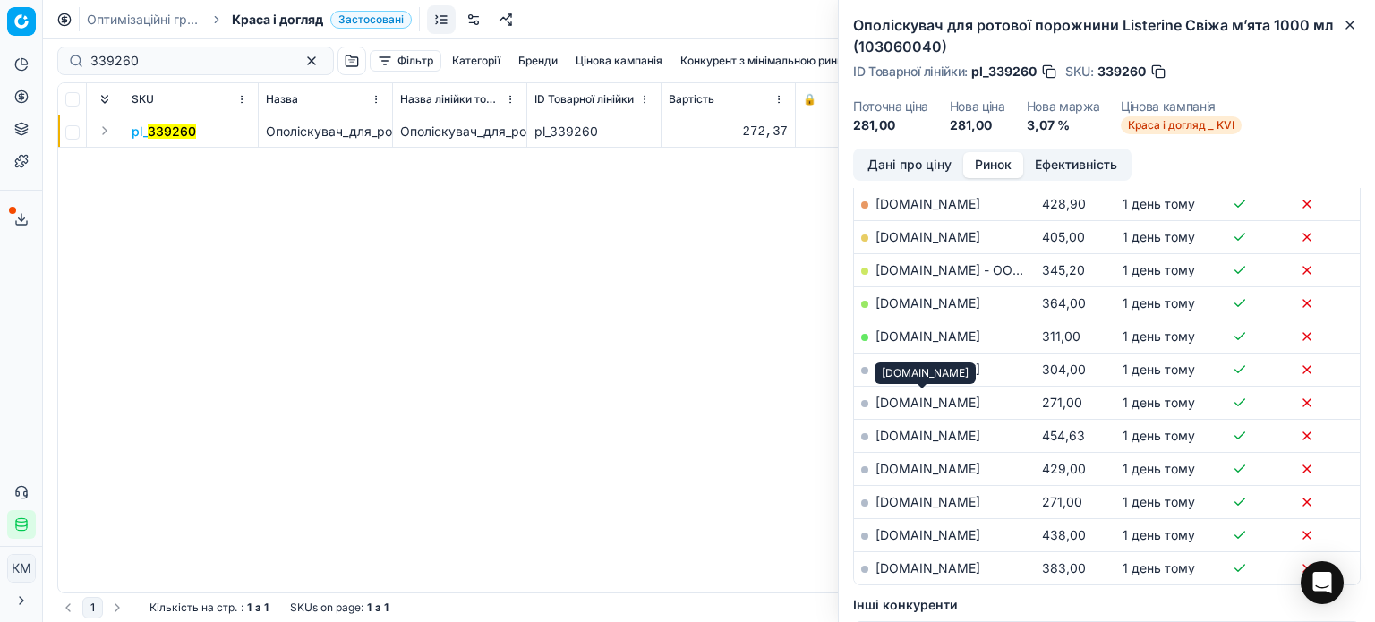
click at [929, 404] on link "[DOMAIN_NAME]" at bounding box center [928, 402] width 105 height 15
